Goal: Find specific page/section: Find specific page/section

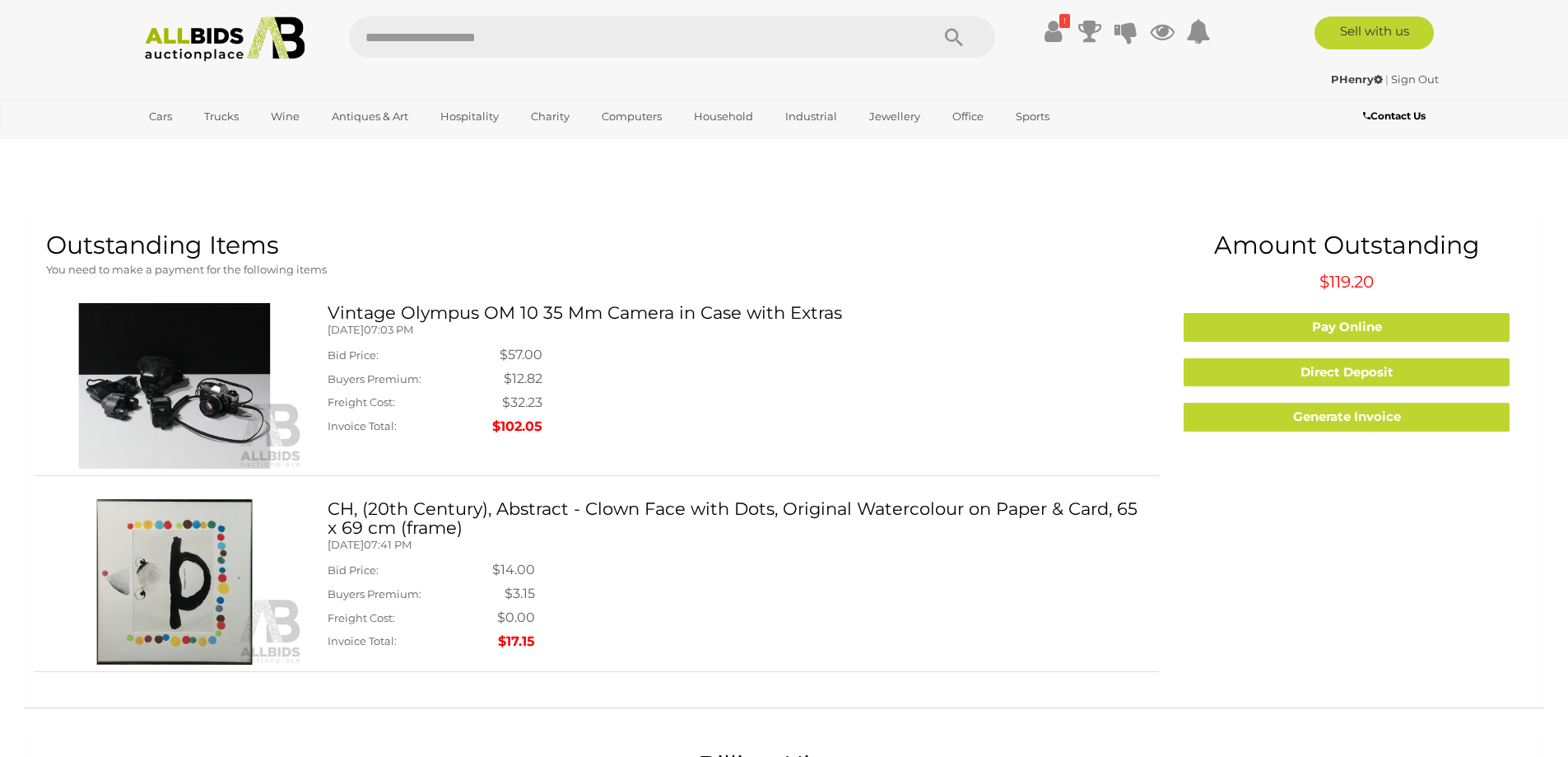
scroll to position [580, 0]
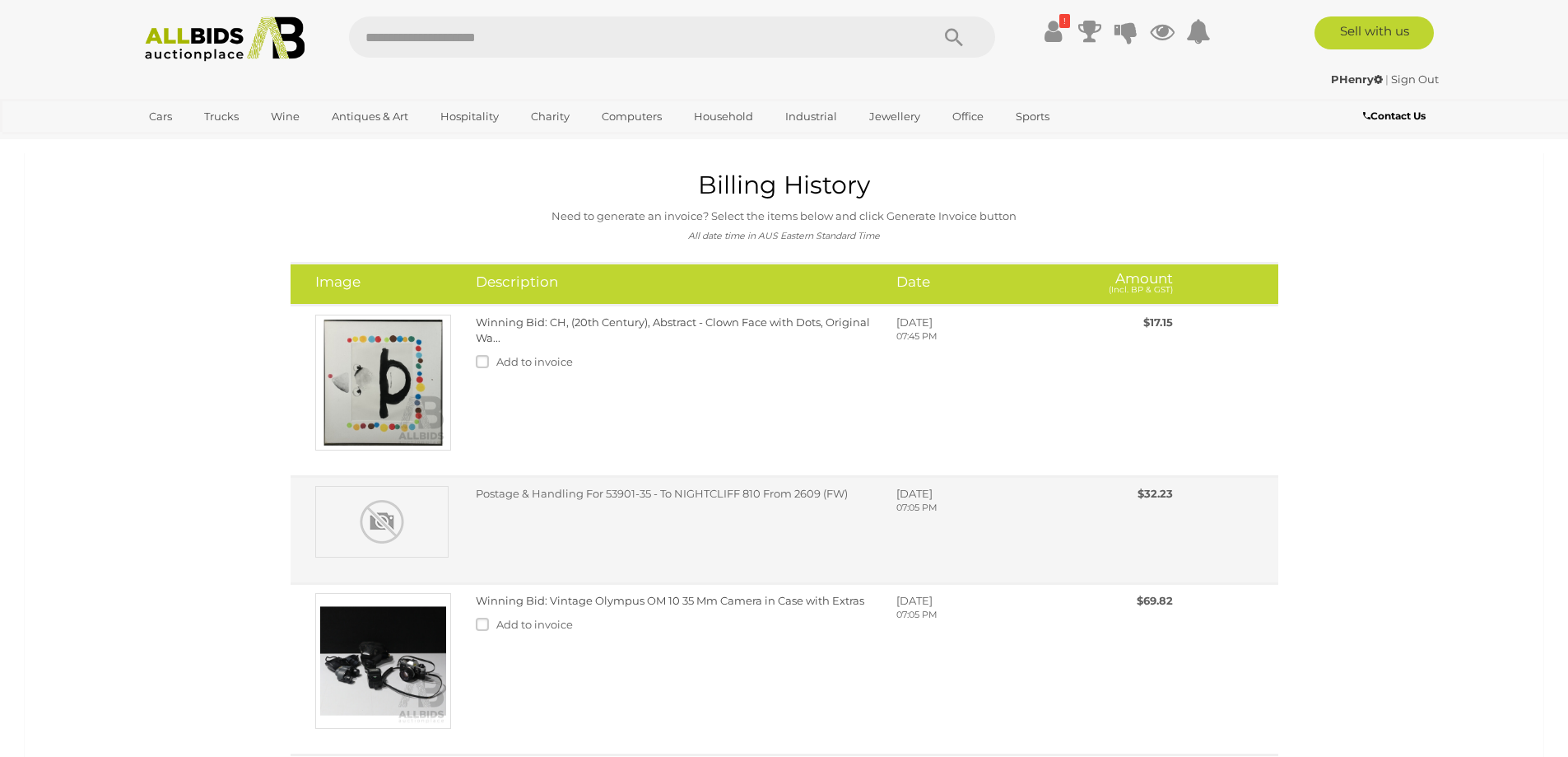
click at [622, 486] on div "Postage & Handling For 53901-35 - To NIGHTCLIFF 810 From 2609 (FW) [DATE] 07:05…" at bounding box center [824, 508] width 723 height 45
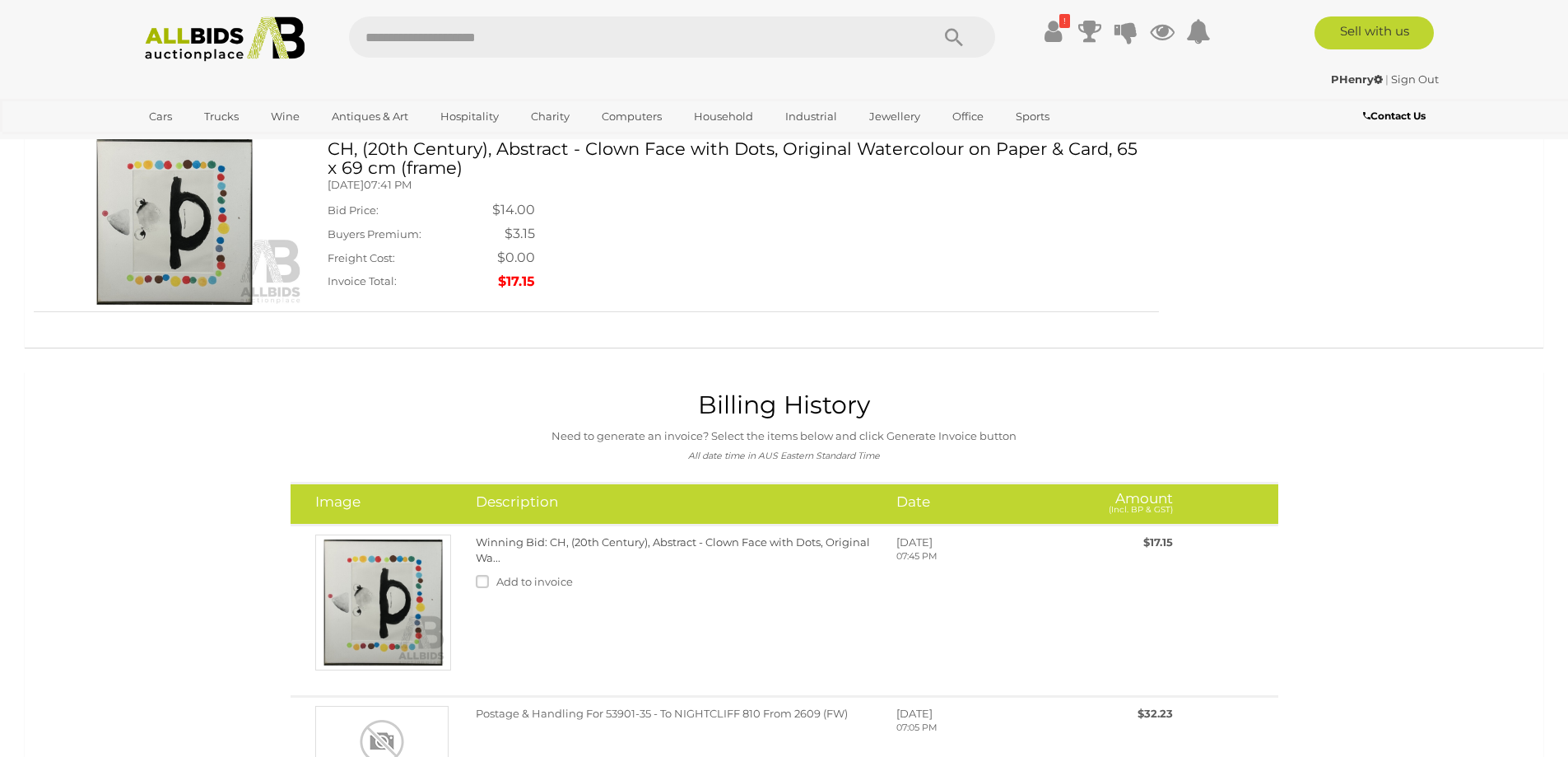
scroll to position [469, 0]
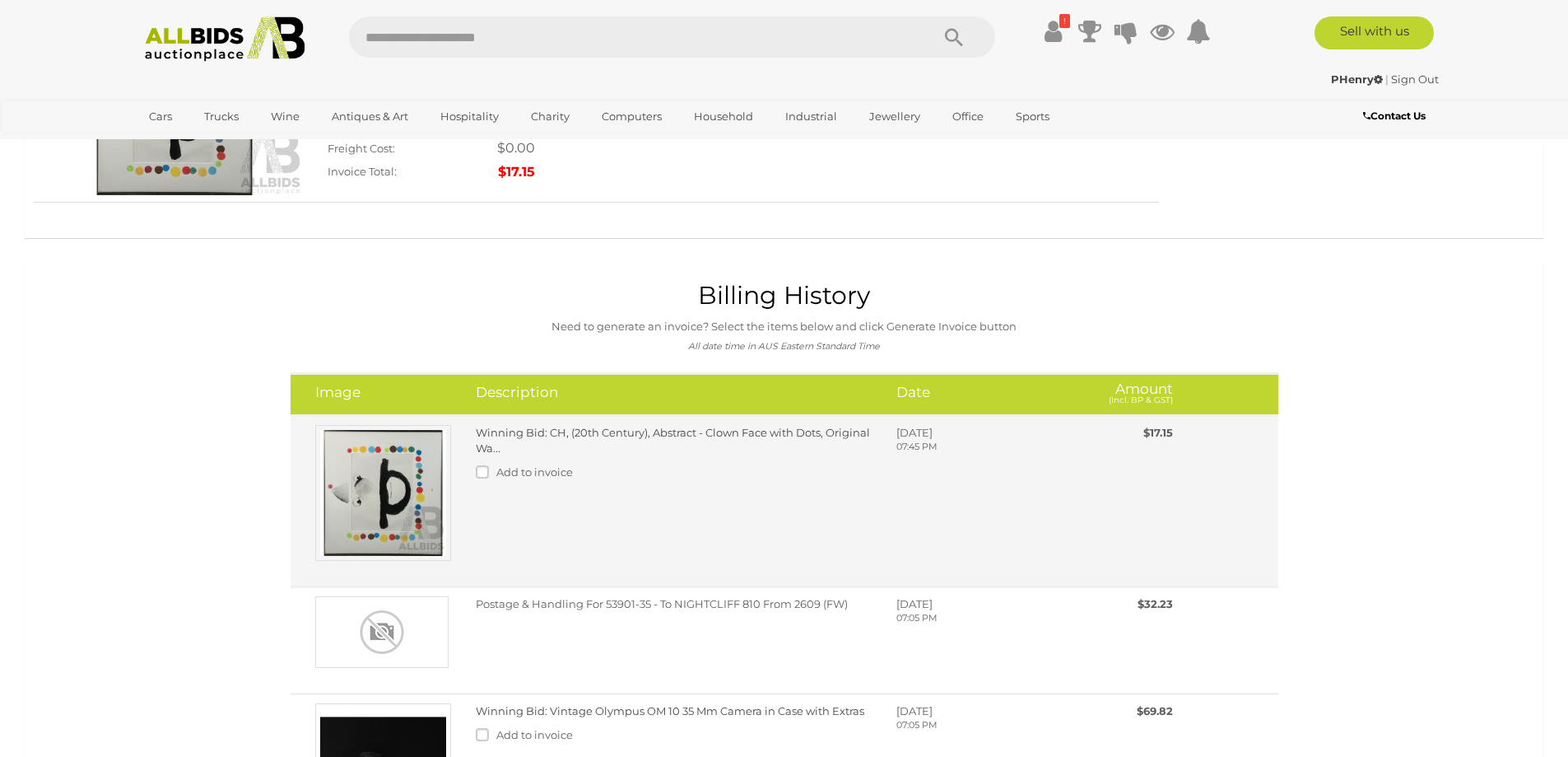
click at [350, 435] on img at bounding box center [383, 492] width 136 height 136
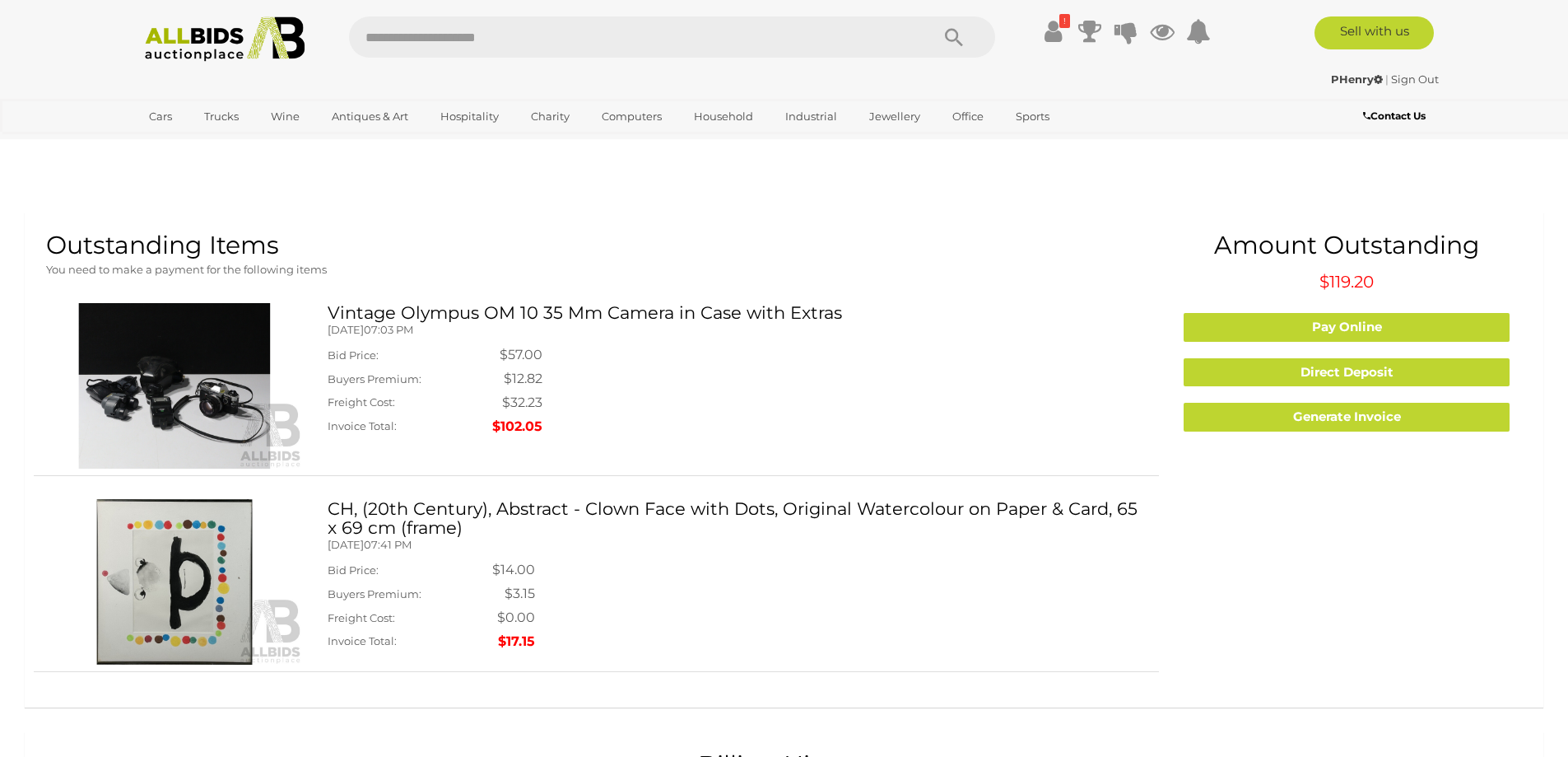
scroll to position [702, 0]
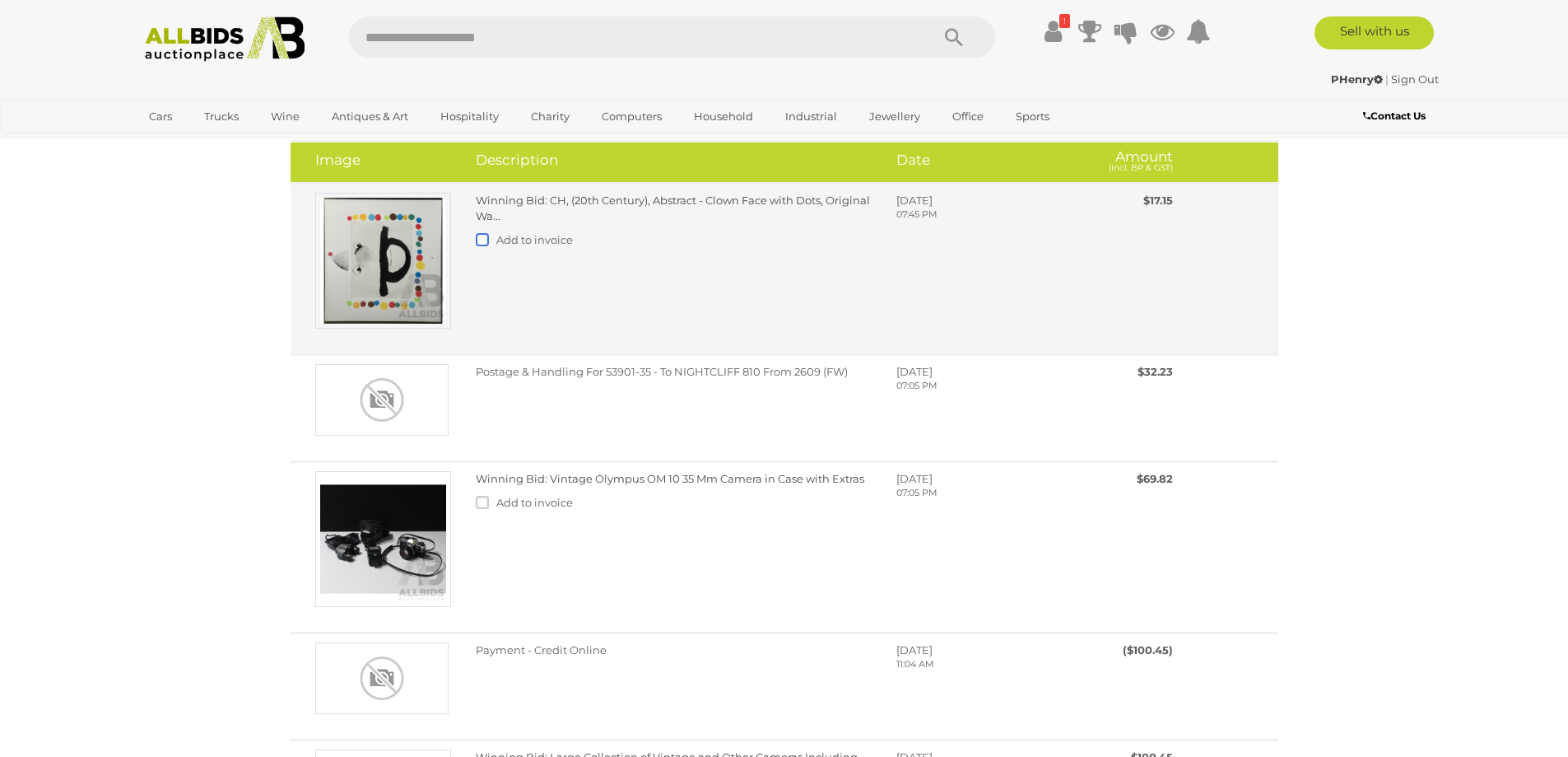
click at [479, 233] on label at bounding box center [486, 240] width 21 height 13
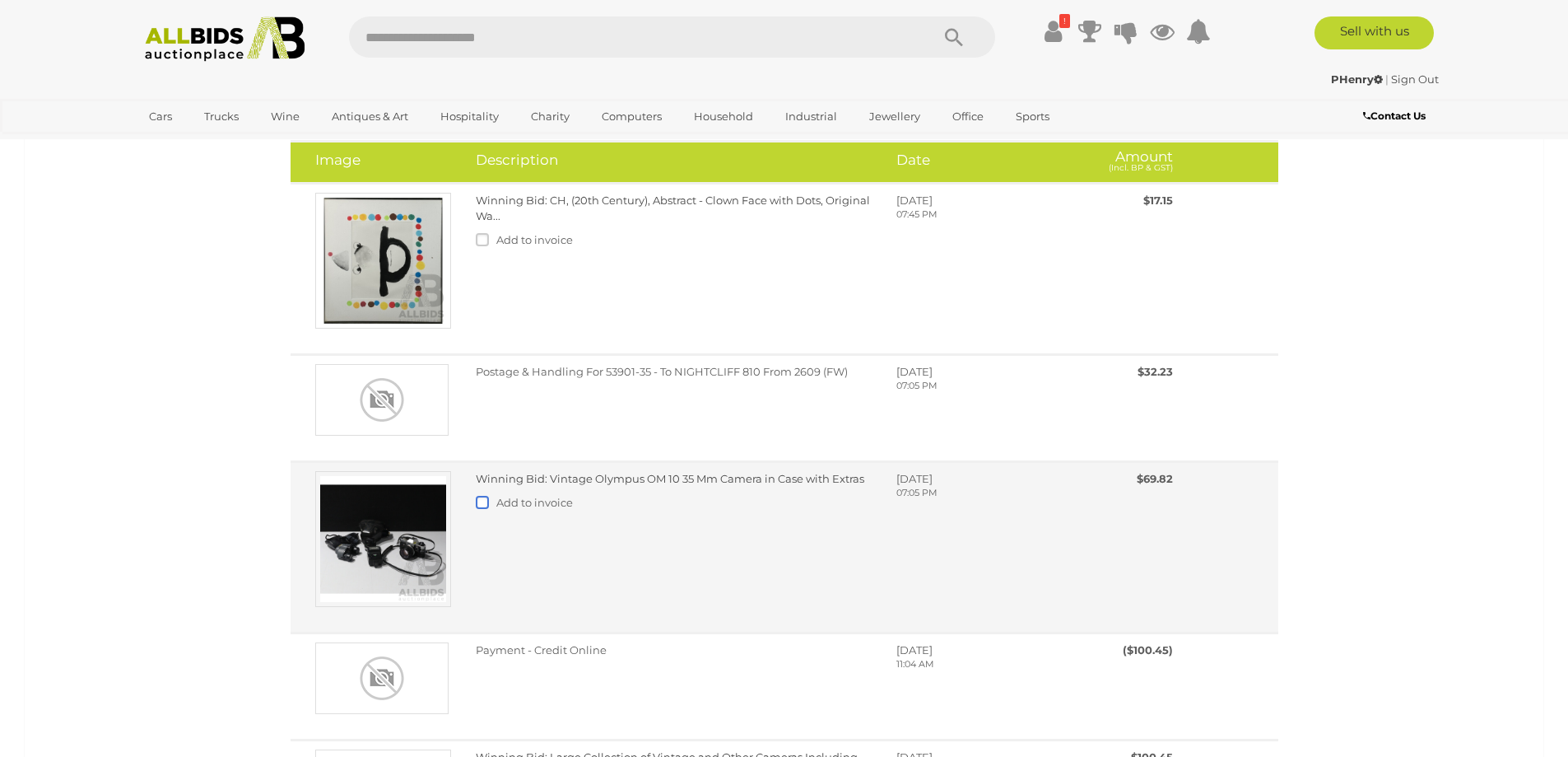
click at [482, 496] on label at bounding box center [486, 503] width 21 height 13
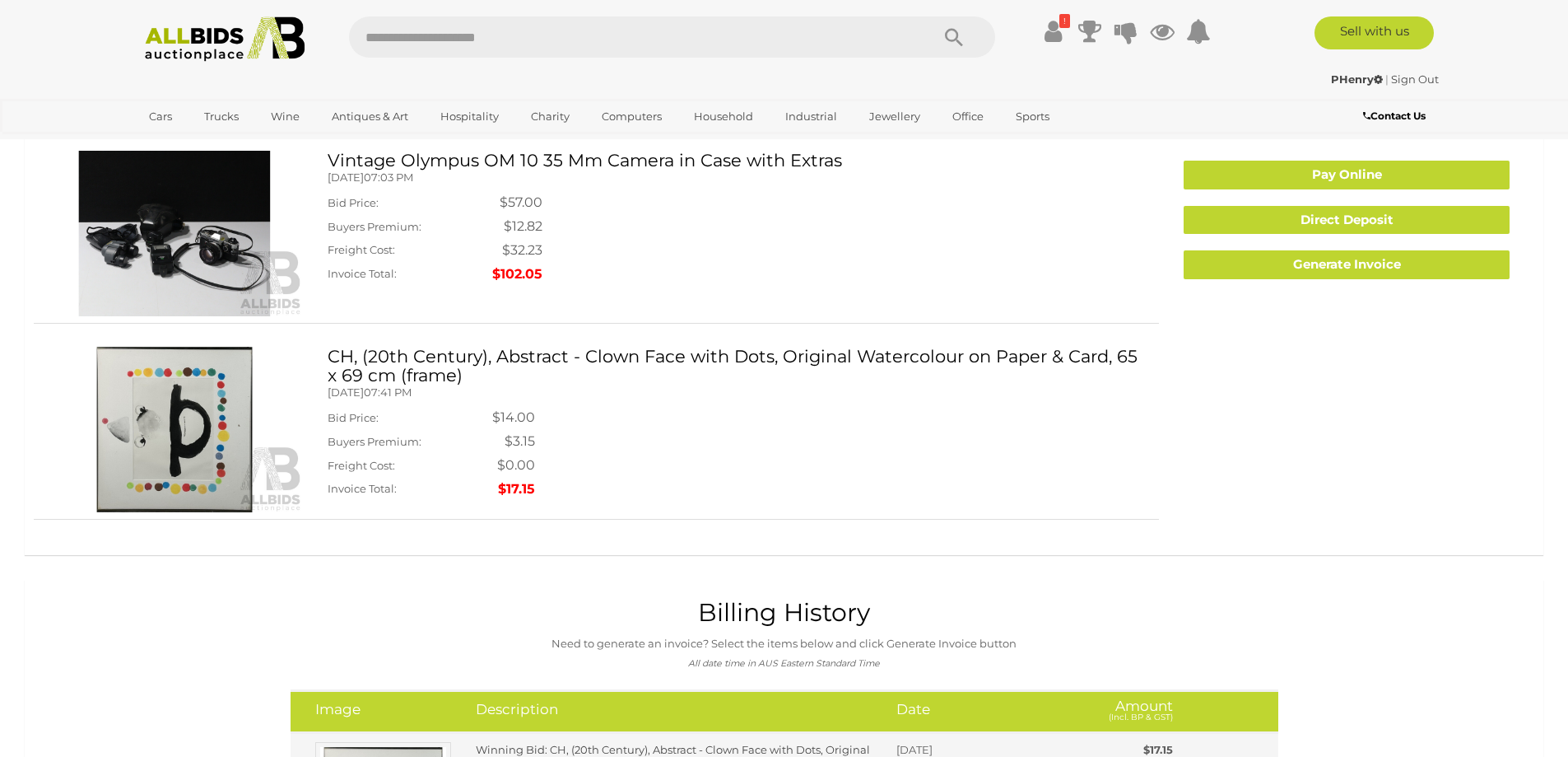
scroll to position [0, 0]
